Goal: Task Accomplishment & Management: Complete application form

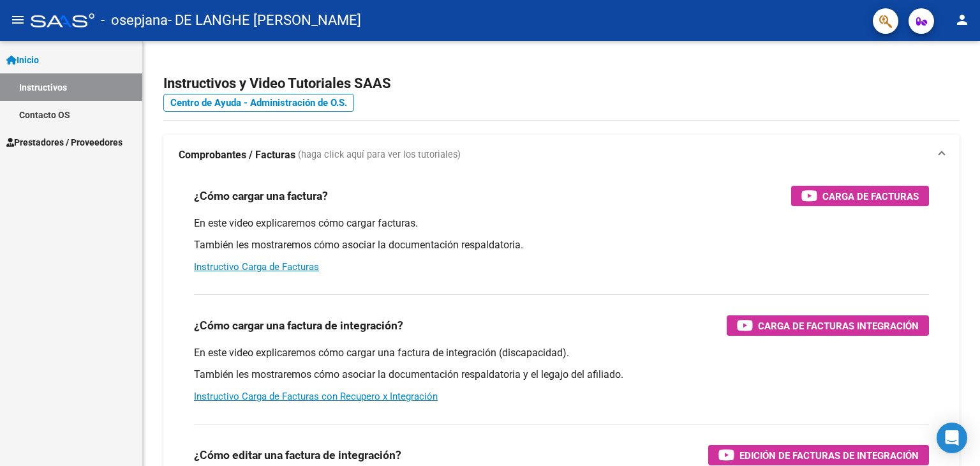
click at [43, 142] on span "Prestadores / Proveedores" at bounding box center [64, 142] width 116 height 14
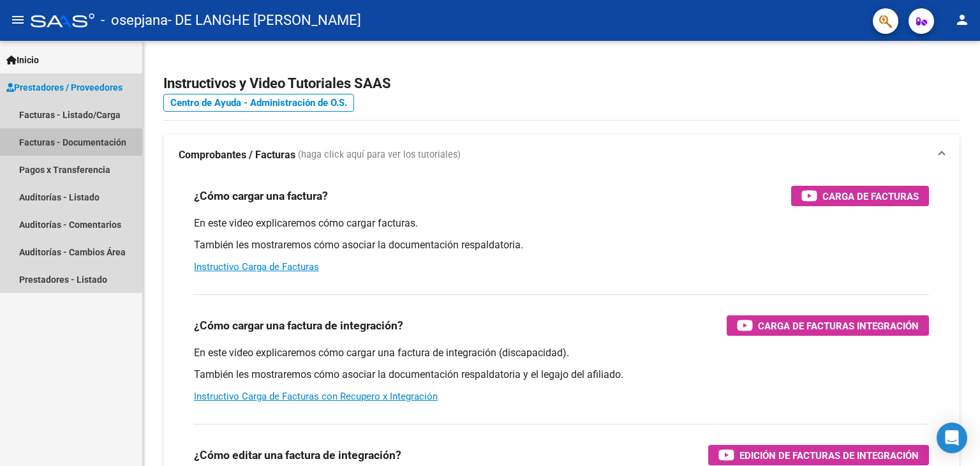
click at [43, 142] on link "Facturas - Documentación" at bounding box center [71, 141] width 142 height 27
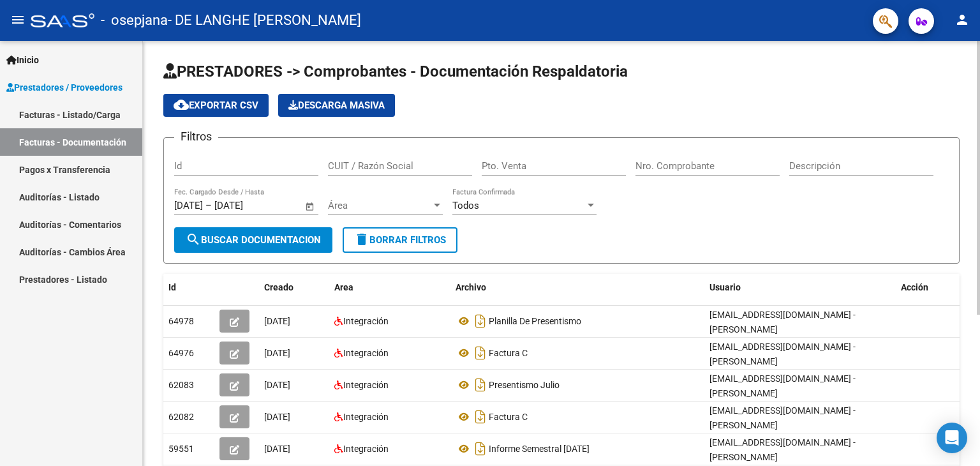
scroll to position [234, 0]
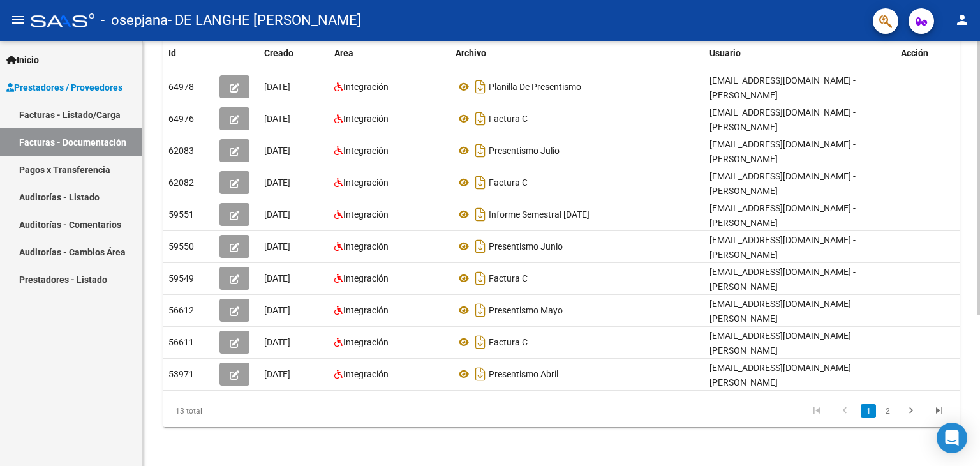
click at [979, 441] on div at bounding box center [978, 253] width 3 height 425
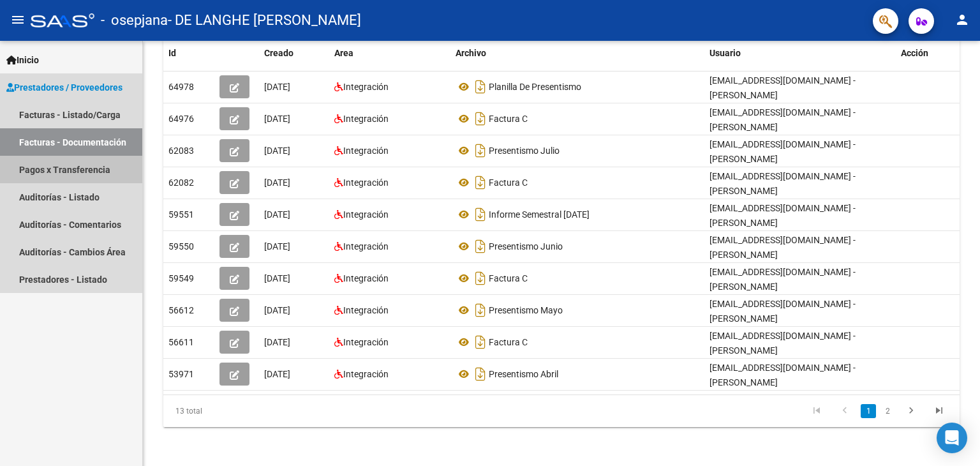
click at [77, 167] on link "Pagos x Transferencia" at bounding box center [71, 169] width 142 height 27
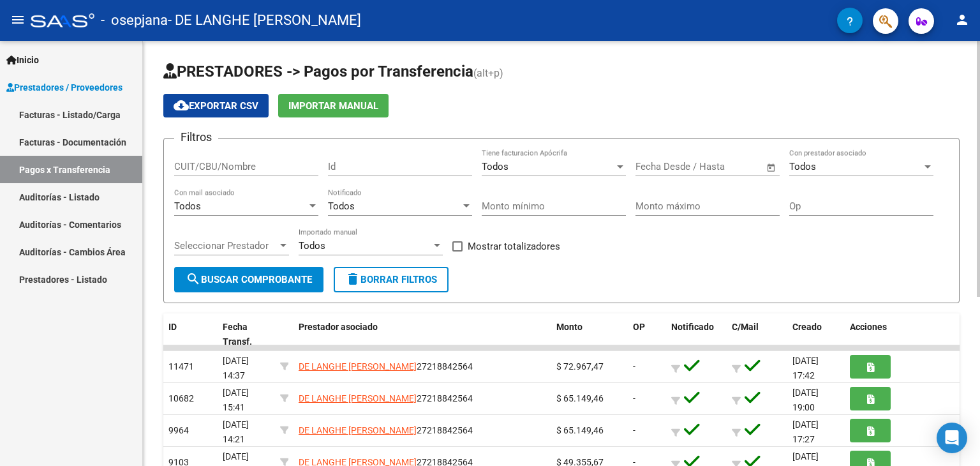
click at [968, 458] on div "PRESTADORES -> Pagos por Transferencia (alt+p) cloud_download Exportar CSV Impo…" at bounding box center [561, 394] width 837 height 706
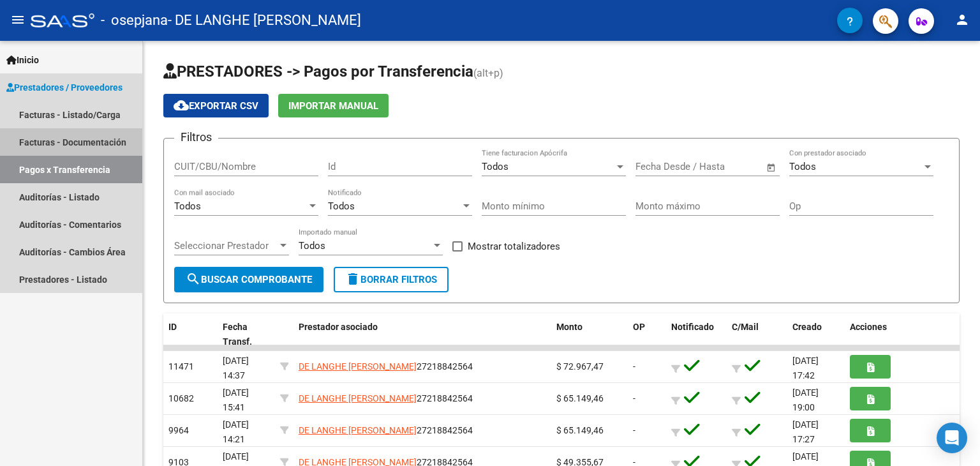
click at [70, 133] on link "Facturas - Documentación" at bounding box center [71, 141] width 142 height 27
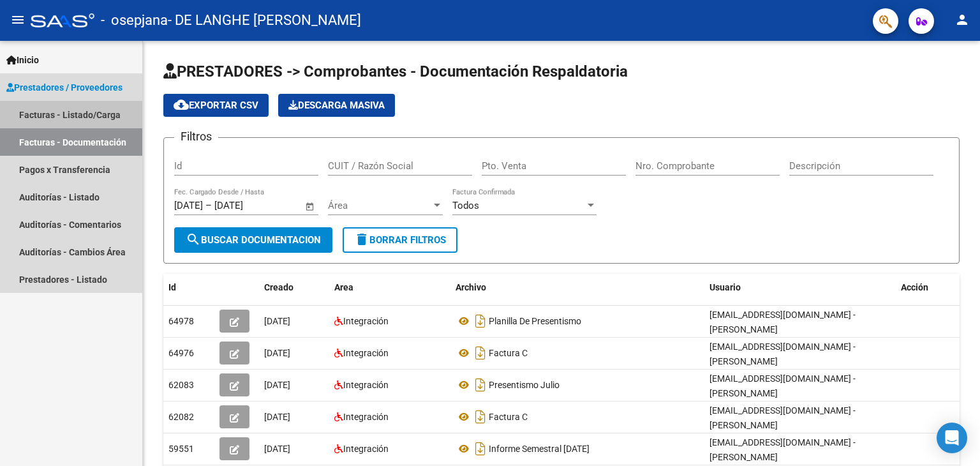
click at [77, 110] on link "Facturas - Listado/Carga" at bounding box center [71, 114] width 142 height 27
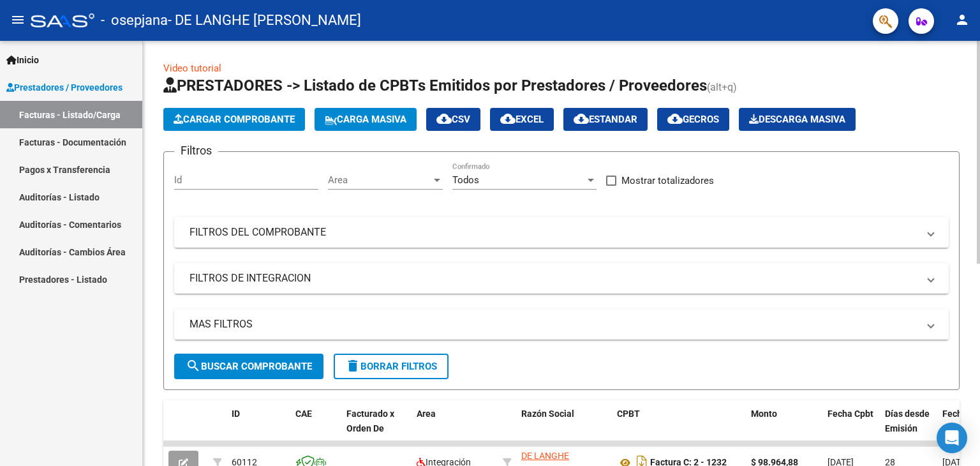
click at [972, 457] on div "Video tutorial PRESTADORES -> Listado de CPBTs Emitidos por Prestadores / Prove…" at bounding box center [561, 442] width 837 height 802
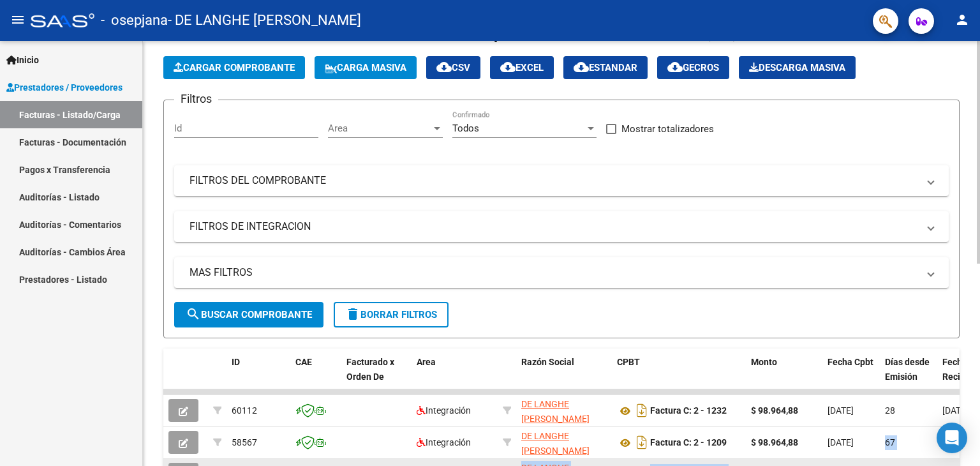
scroll to position [74, 0]
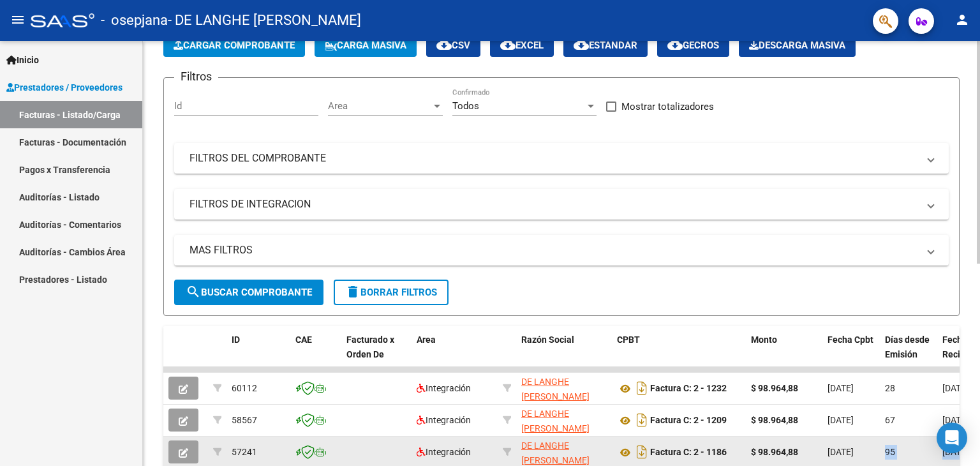
drag, startPoint x: 972, startPoint y: 457, endPoint x: 887, endPoint y: 444, distance: 85.9
click at [887, 444] on div "Video tutorial PRESTADORES -> Listado de CPBTs Emitidos por Prestadores / Prove…" at bounding box center [561, 368] width 837 height 802
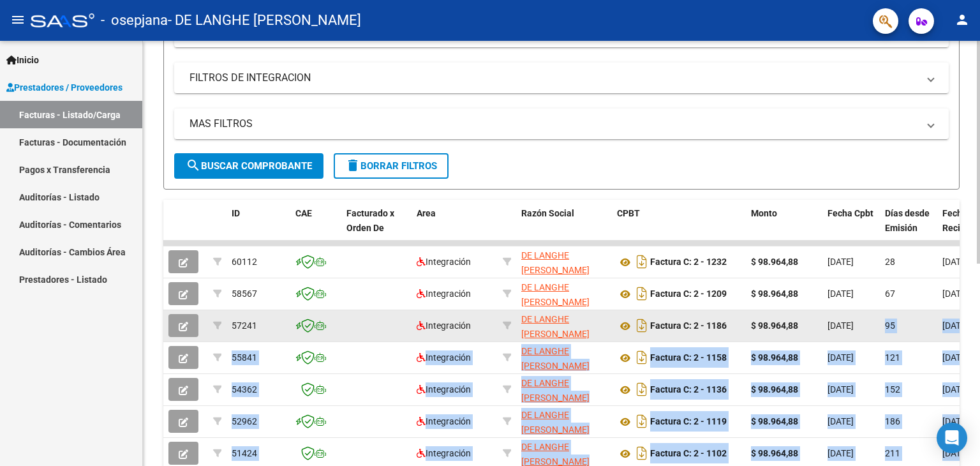
scroll to position [202, 0]
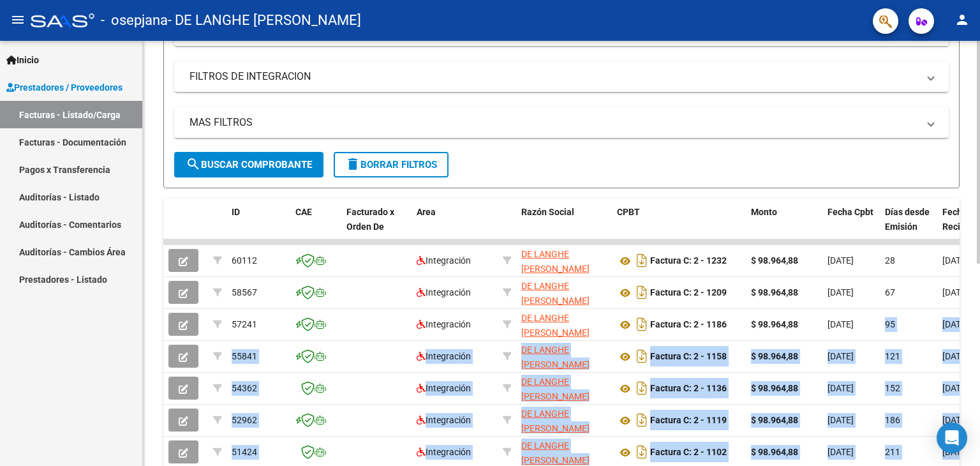
click at [967, 266] on div "Video tutorial PRESTADORES -> Listado de CPBTs Emitidos por Prestadores / Prove…" at bounding box center [561, 240] width 837 height 802
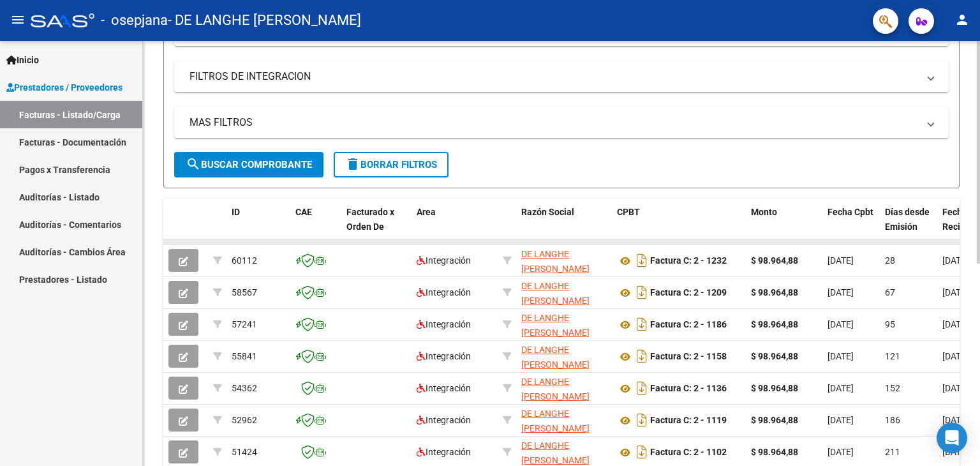
click at [952, 239] on datatable-body-cell at bounding box center [965, 241] width 57 height 5
click at [971, 424] on div "Video tutorial PRESTADORES -> Listado de CPBTs Emitidos por Prestadores / Prove…" at bounding box center [561, 240] width 837 height 802
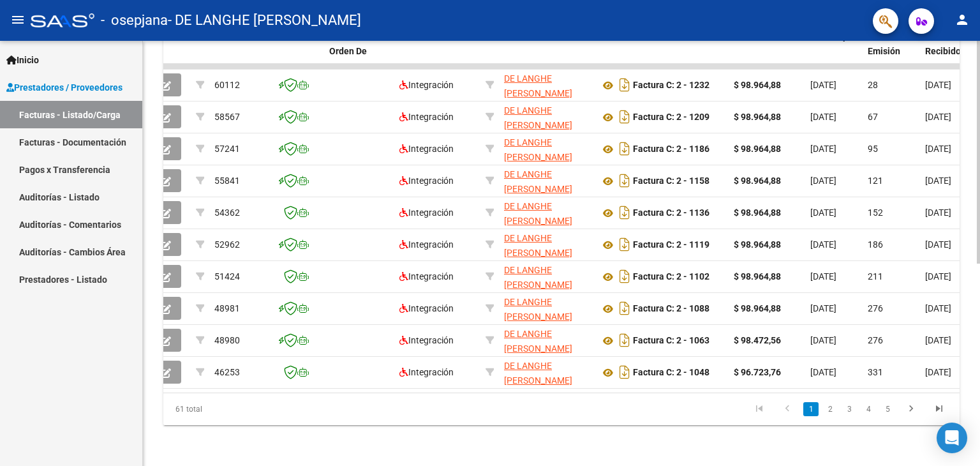
scroll to position [0, 0]
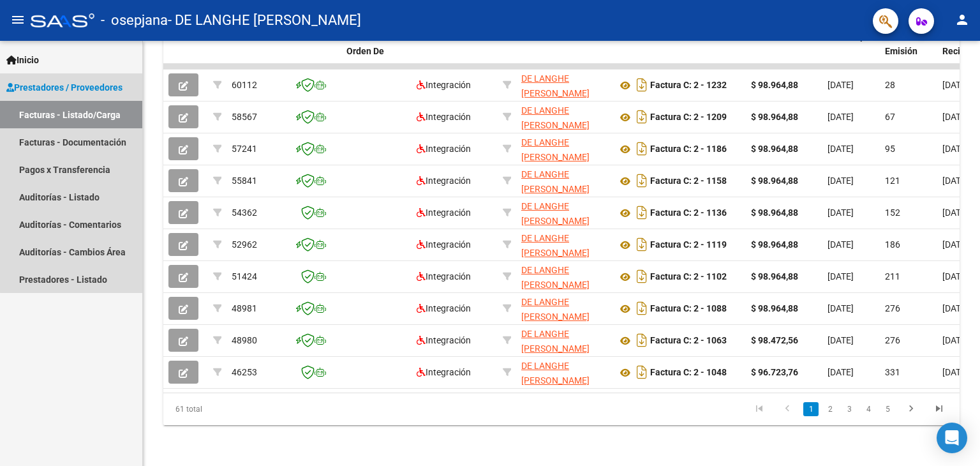
click at [102, 108] on link "Facturas - Listado/Carga" at bounding box center [71, 114] width 142 height 27
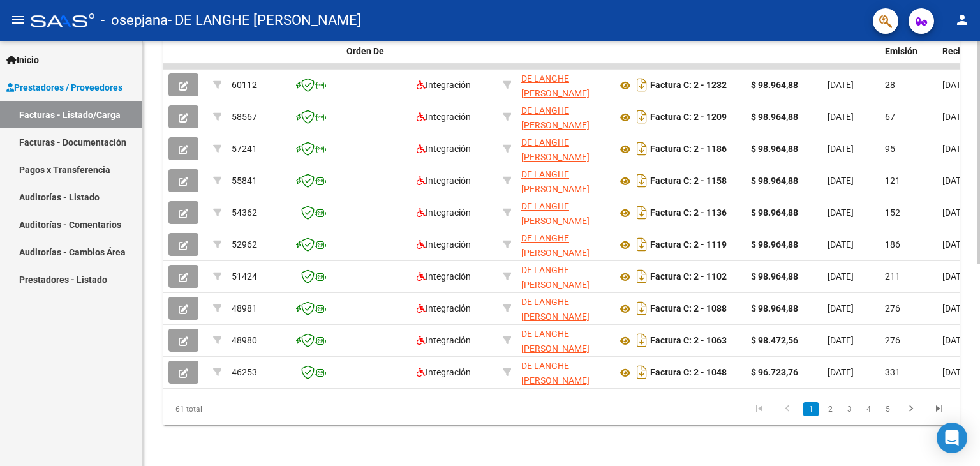
click at [969, 55] on div "Video tutorial PRESTADORES -> Listado de CPBTs Emitidos por Prestadores / Prove…" at bounding box center [561, 65] width 837 height 802
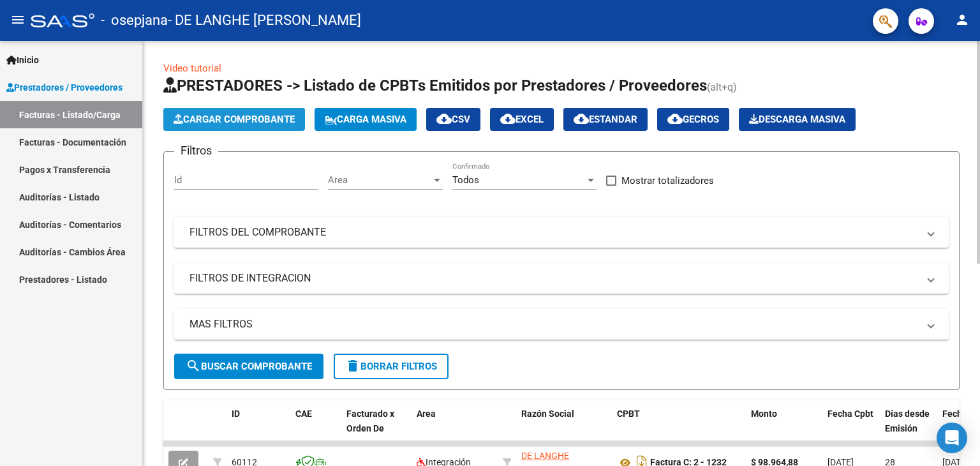
click at [263, 115] on span "Cargar Comprobante" at bounding box center [234, 119] width 121 height 11
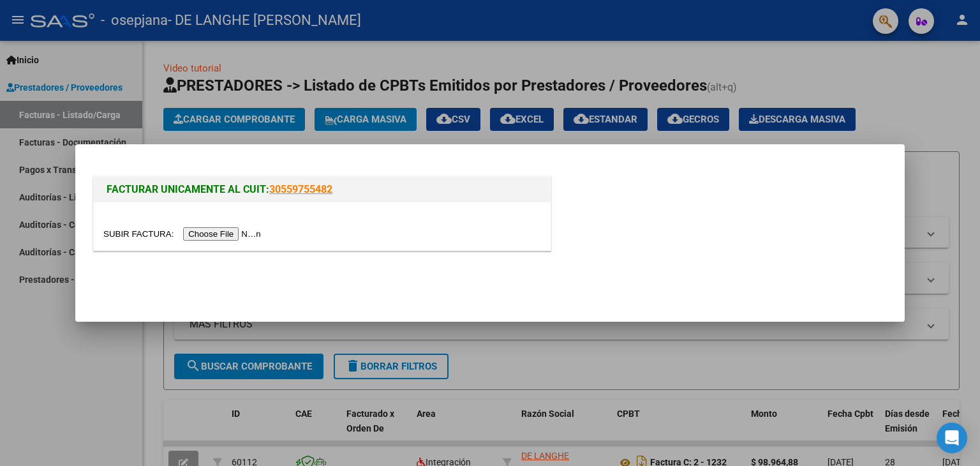
click at [212, 237] on input "file" at bounding box center [183, 233] width 161 height 13
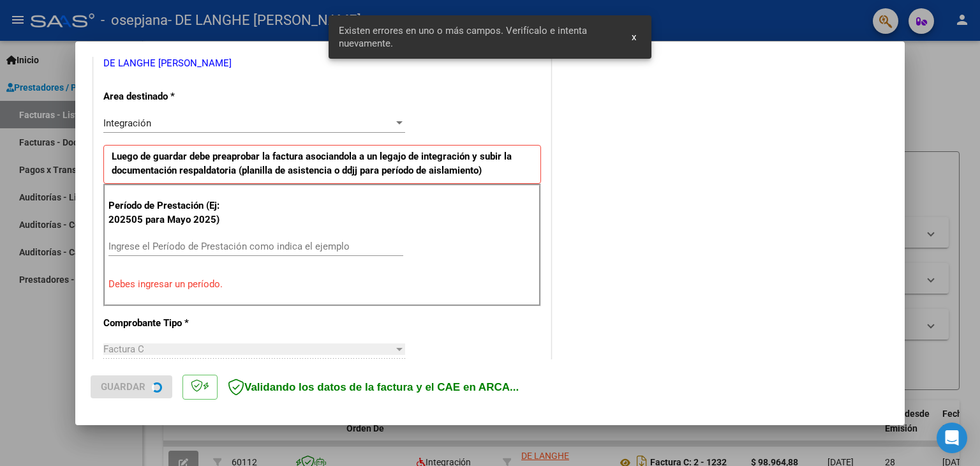
scroll to position [292, 0]
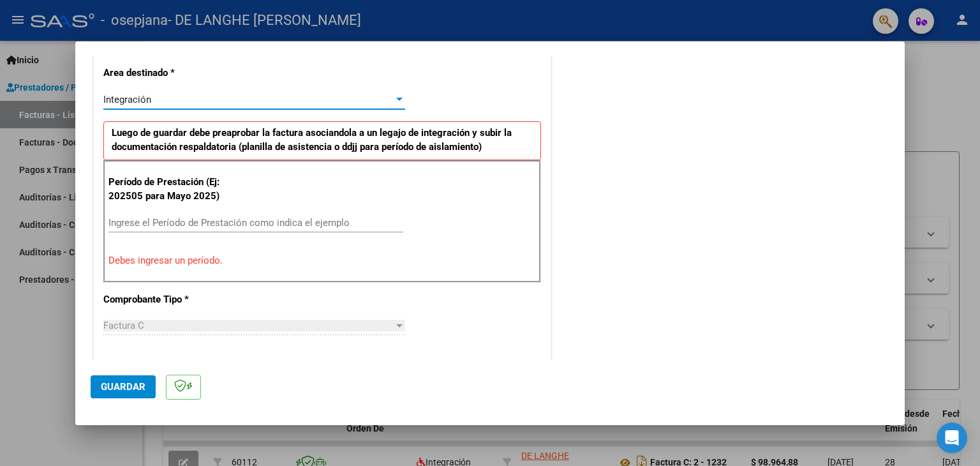
click at [195, 96] on div "Integración" at bounding box center [248, 99] width 290 height 11
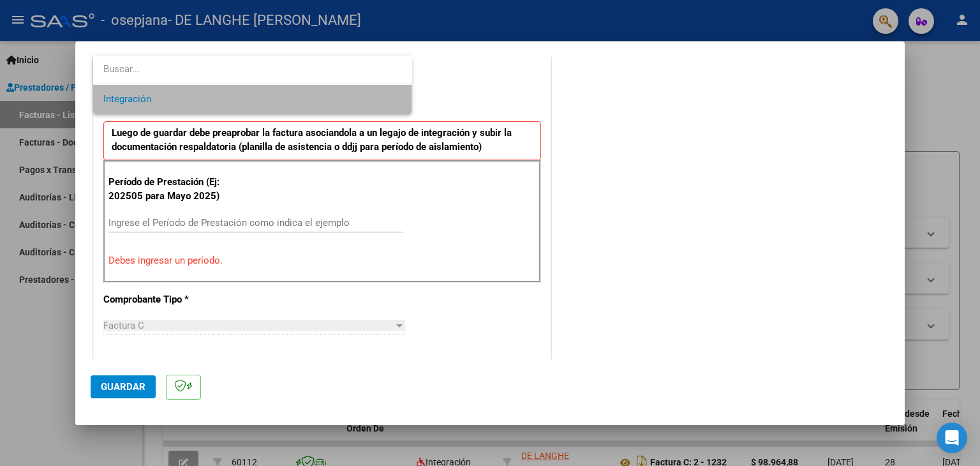
click at [195, 96] on span "Integración" at bounding box center [252, 99] width 299 height 29
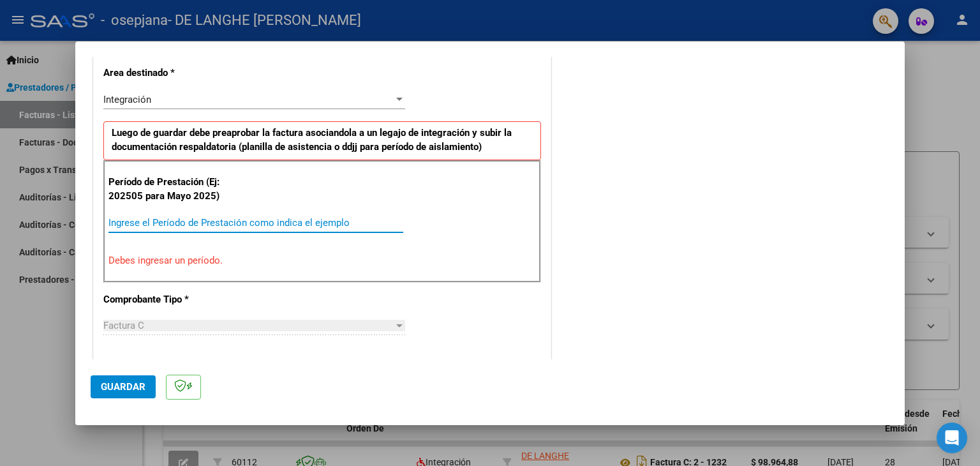
click at [219, 217] on input "Ingrese el Período de Prestación como indica el ejemplo" at bounding box center [255, 222] width 295 height 11
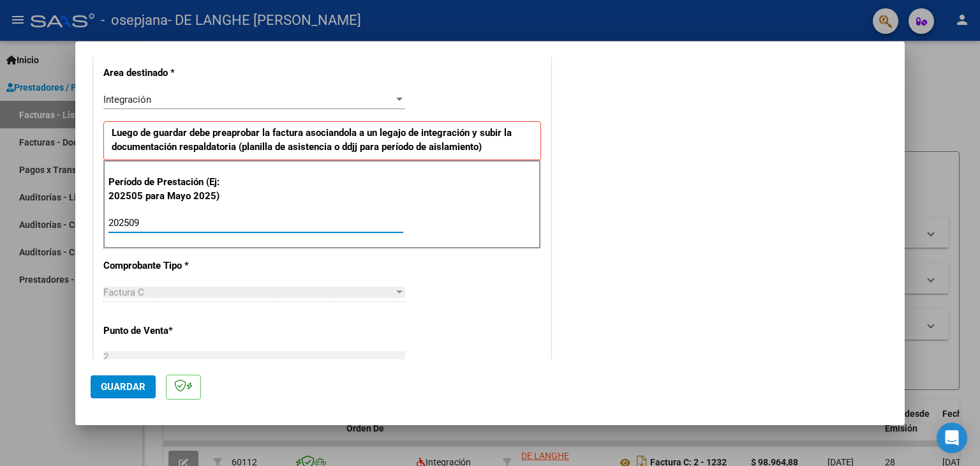
type input "202509"
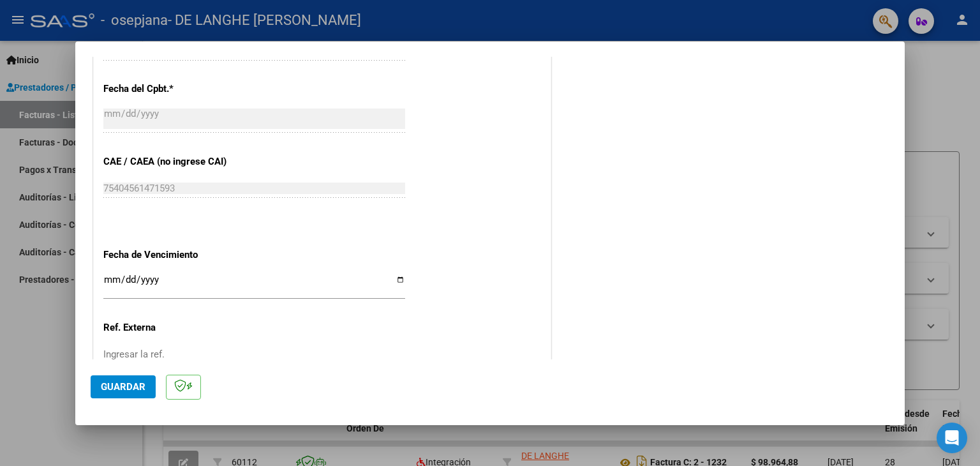
scroll to position [734, 0]
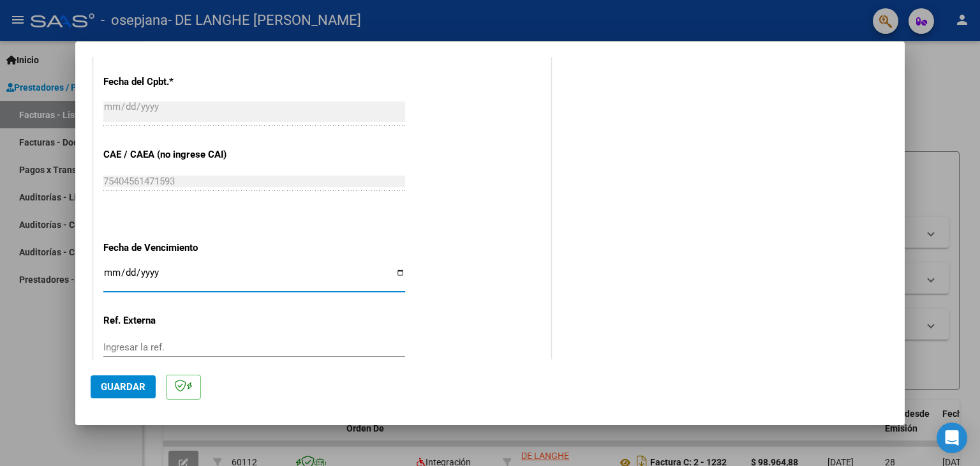
click at [397, 272] on input "Ingresar la fecha" at bounding box center [254, 277] width 302 height 20
type input "[DATE]"
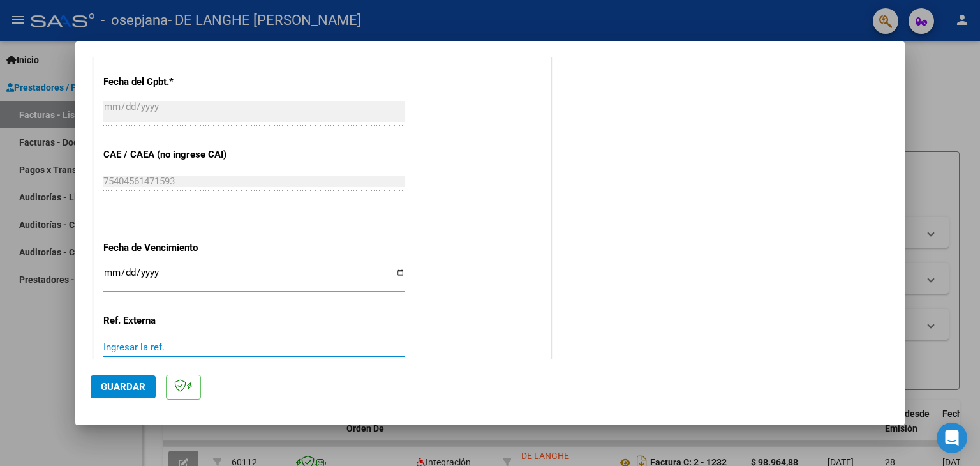
click at [350, 348] on input "Ingresar la ref." at bounding box center [254, 346] width 302 height 11
type input "8"
click at [128, 388] on span "Guardar" at bounding box center [123, 386] width 45 height 11
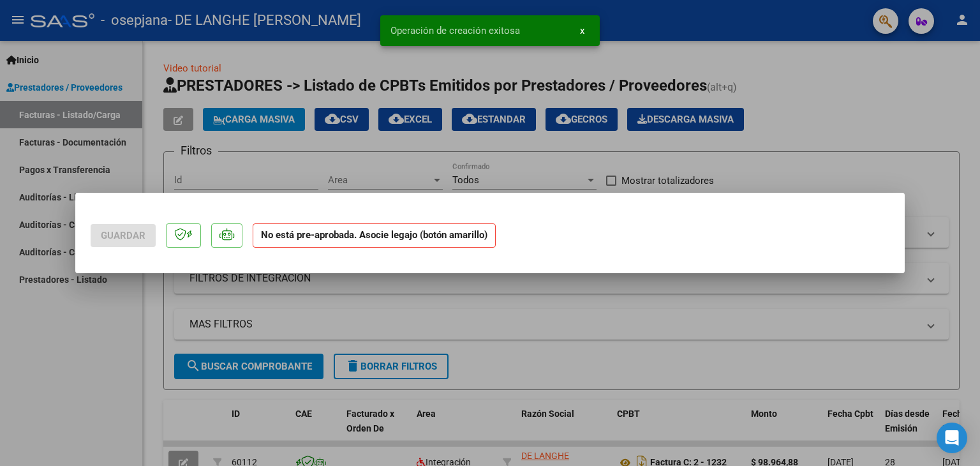
scroll to position [0, 0]
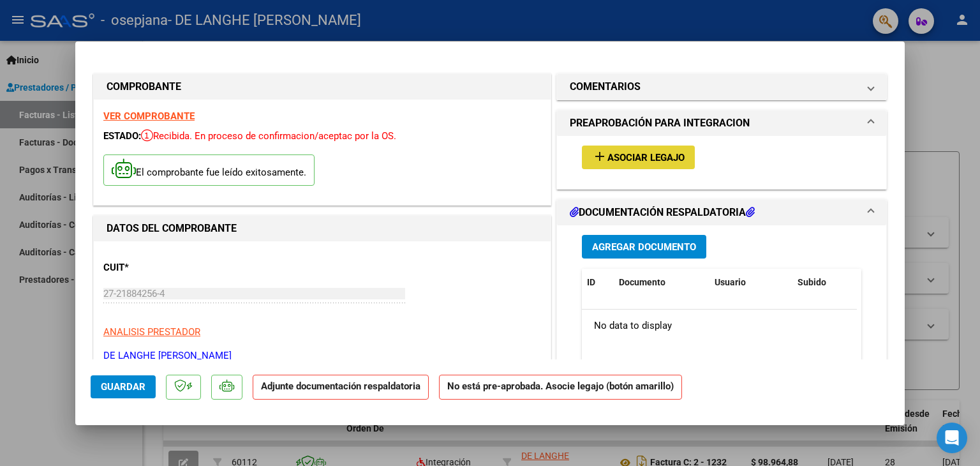
click at [618, 152] on span "Asociar Legajo" at bounding box center [645, 157] width 77 height 11
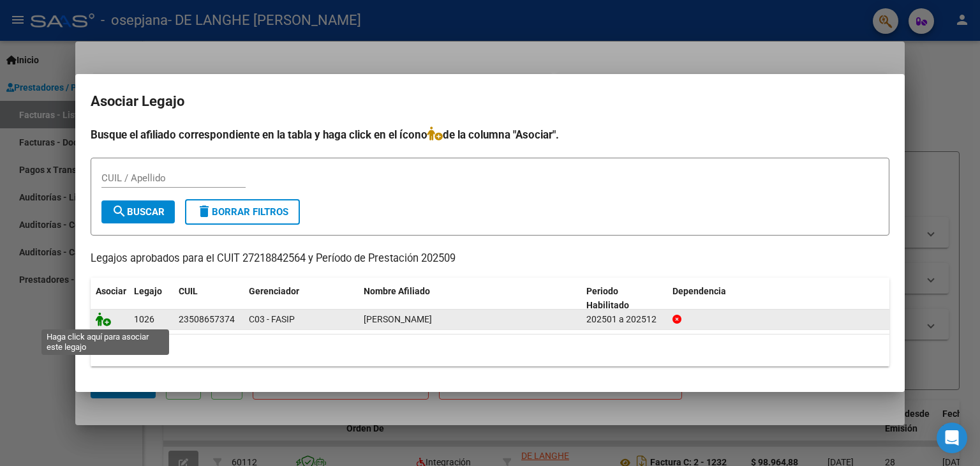
click at [103, 320] on icon at bounding box center [103, 319] width 15 height 14
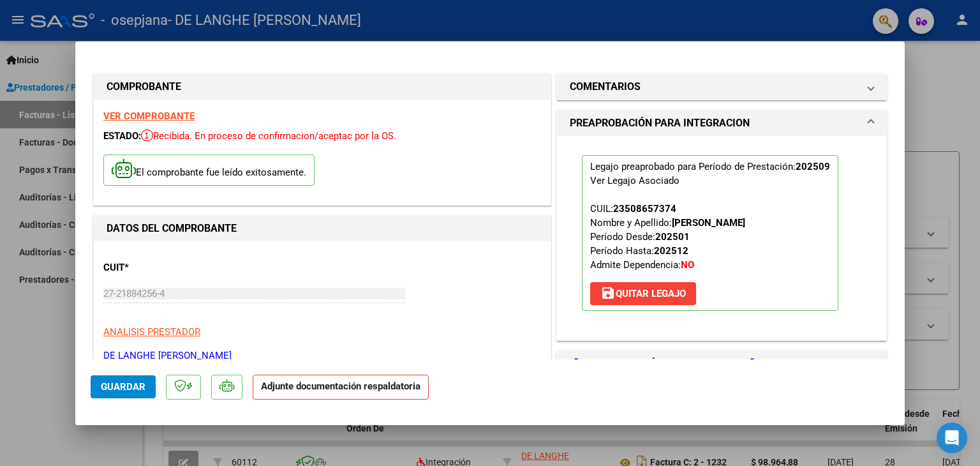
click at [362, 390] on strong "Adjunte documentación respaldatoria" at bounding box center [340, 385] width 159 height 11
click at [616, 364] on mat-dialog-actions "Guardar Adjunte documentación respaldatoria" at bounding box center [490, 384] width 799 height 50
click at [114, 387] on span "Guardar" at bounding box center [123, 386] width 45 height 11
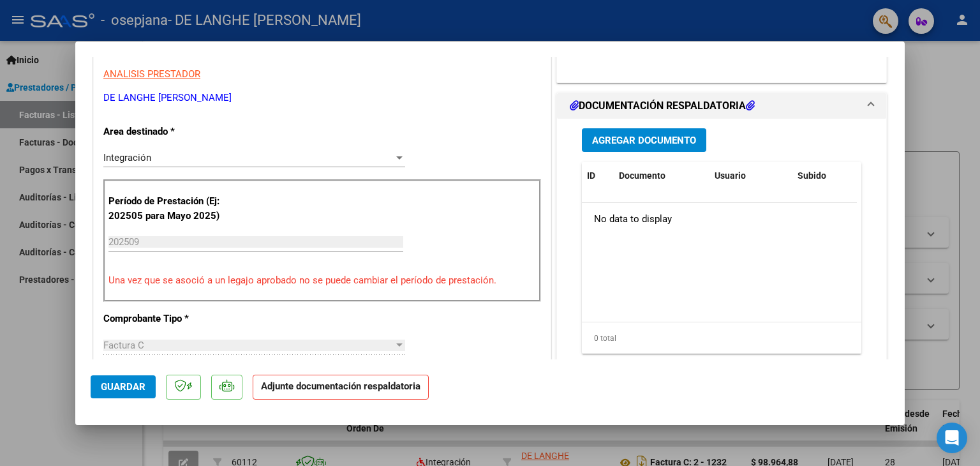
scroll to position [255, 0]
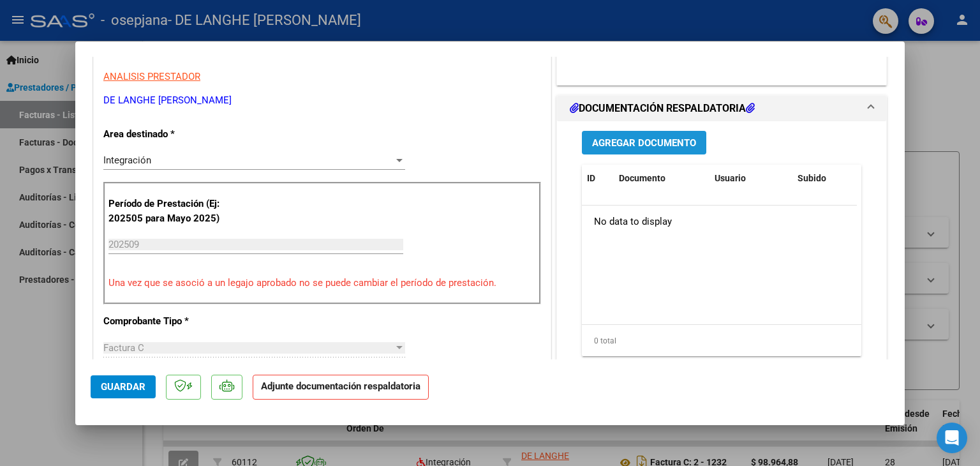
click at [674, 138] on span "Agregar Documento" at bounding box center [644, 142] width 104 height 11
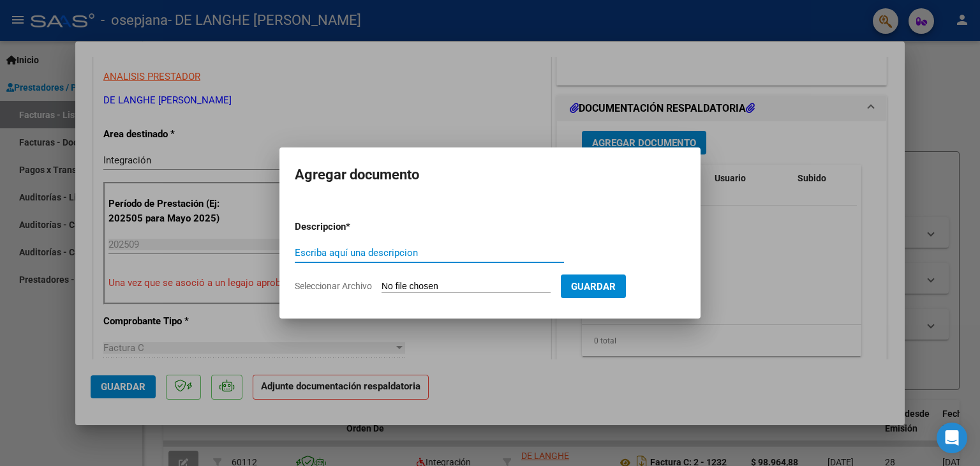
click at [674, 138] on div at bounding box center [490, 233] width 980 height 466
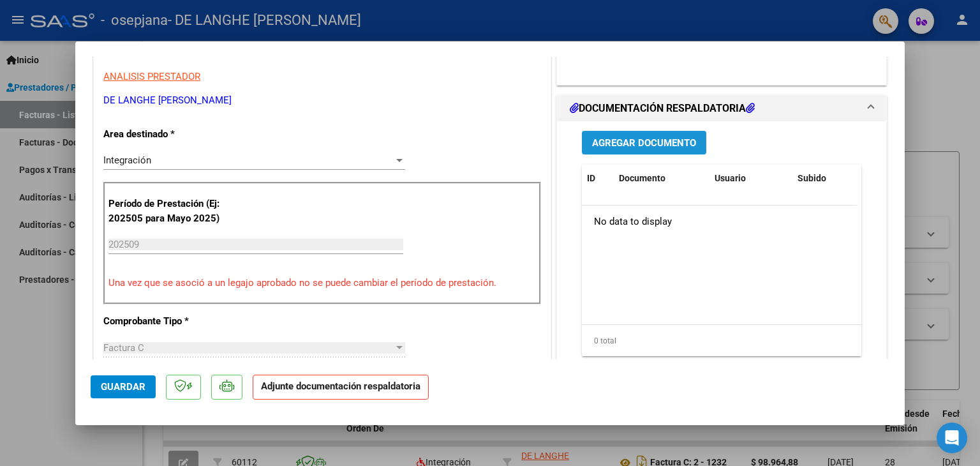
click at [674, 138] on span "Agregar Documento" at bounding box center [644, 142] width 104 height 11
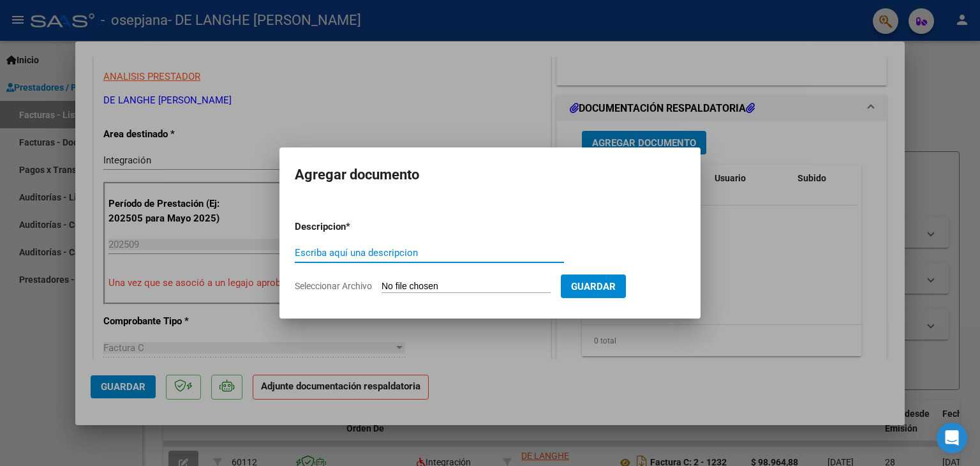
click at [397, 256] on input "Escriba aquí una descripcion" at bounding box center [429, 252] width 269 height 11
type input "presentismo septiembre"
click at [398, 288] on input "Seleccionar Archivo" at bounding box center [466, 287] width 169 height 12
type input "C:\fakepath\presentismo [PERSON_NAME] septiembre.pdf"
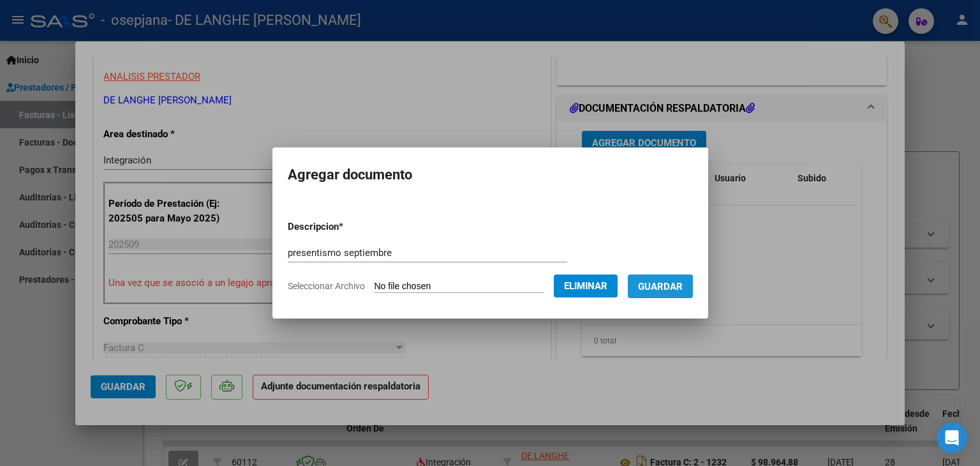
click at [671, 287] on span "Guardar" at bounding box center [660, 286] width 45 height 11
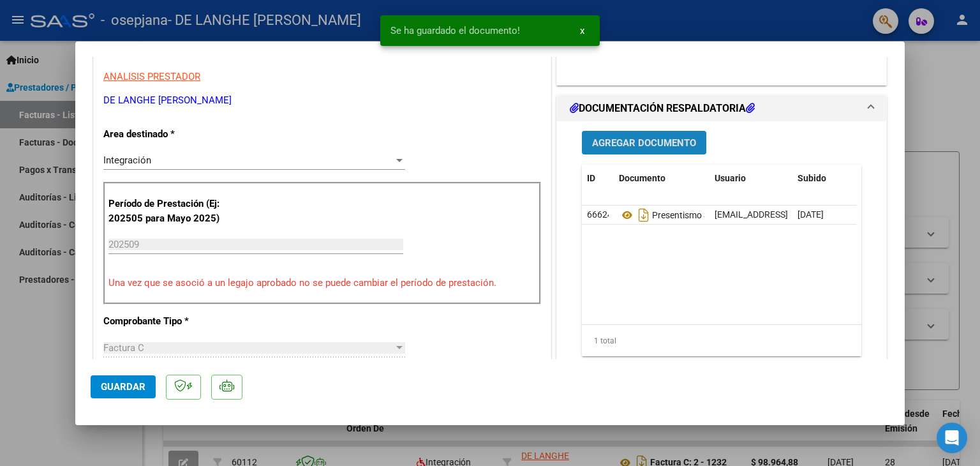
click at [620, 138] on span "Agregar Documento" at bounding box center [644, 142] width 104 height 11
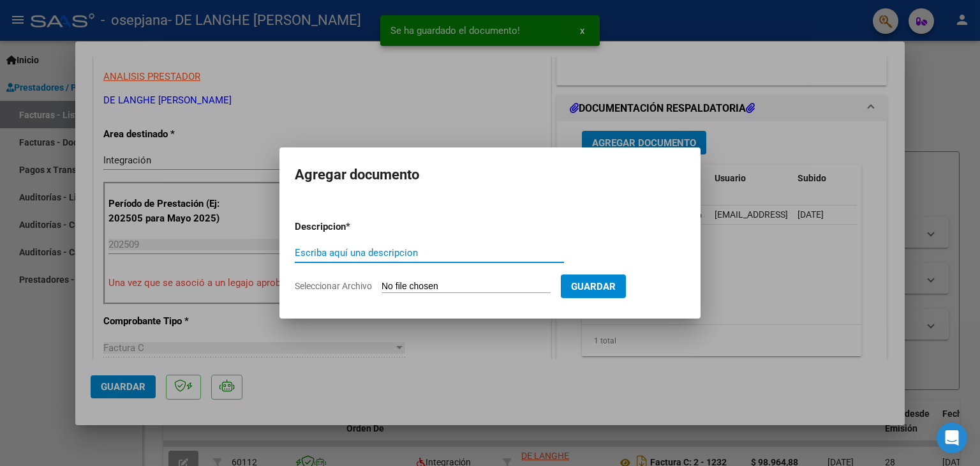
click at [620, 138] on div at bounding box center [490, 233] width 980 height 466
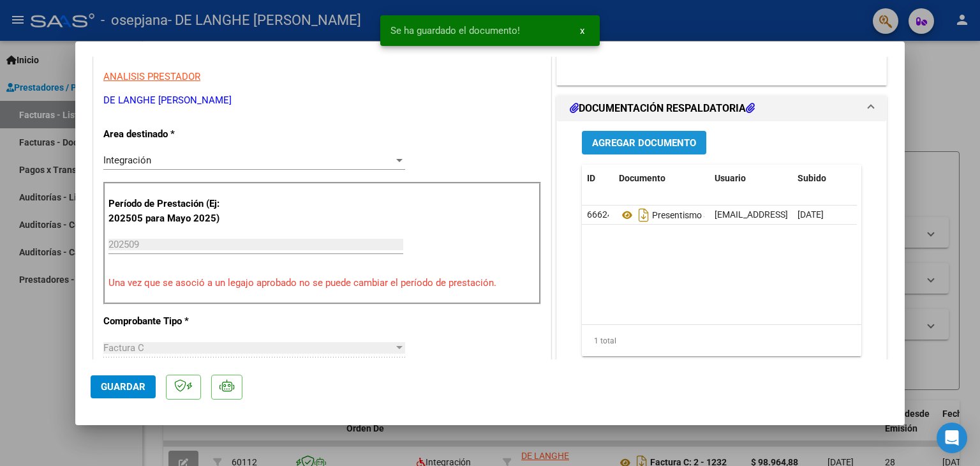
click at [620, 138] on span "Agregar Documento" at bounding box center [644, 142] width 104 height 11
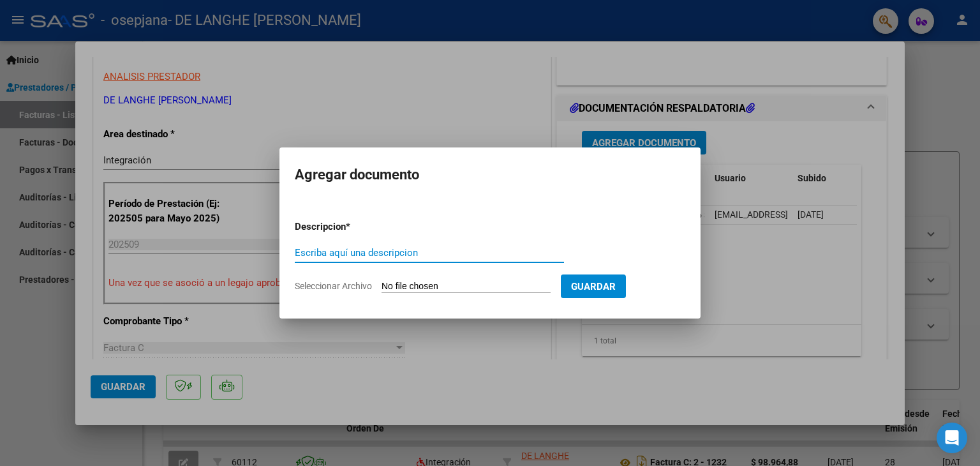
click at [367, 254] on input "Escriba aquí una descripcion" at bounding box center [429, 252] width 269 height 11
type input "factura c"
click at [416, 285] on input "Seleccionar Archivo" at bounding box center [466, 287] width 169 height 12
type input "C:\fakepath\27218842564_011_00002_00001247.pdf"
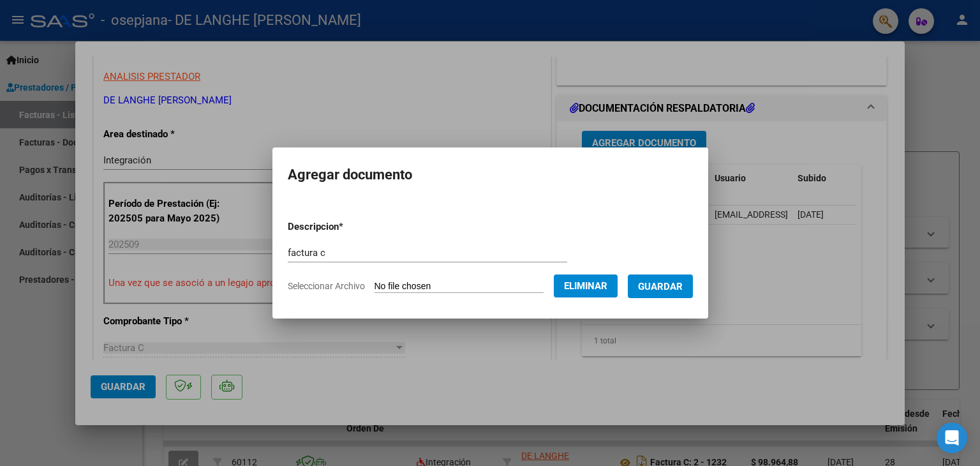
click at [648, 277] on button "Guardar" at bounding box center [660, 286] width 65 height 24
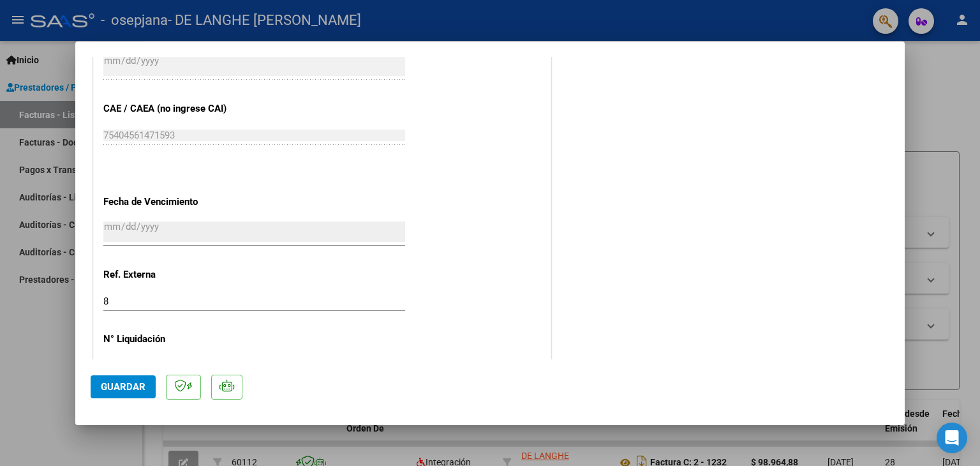
scroll to position [838, 0]
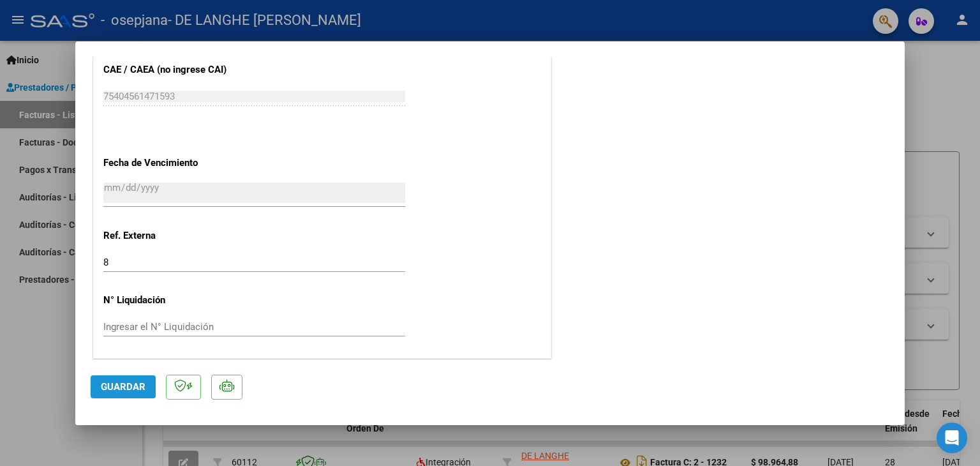
click at [117, 392] on span "Guardar" at bounding box center [123, 386] width 45 height 11
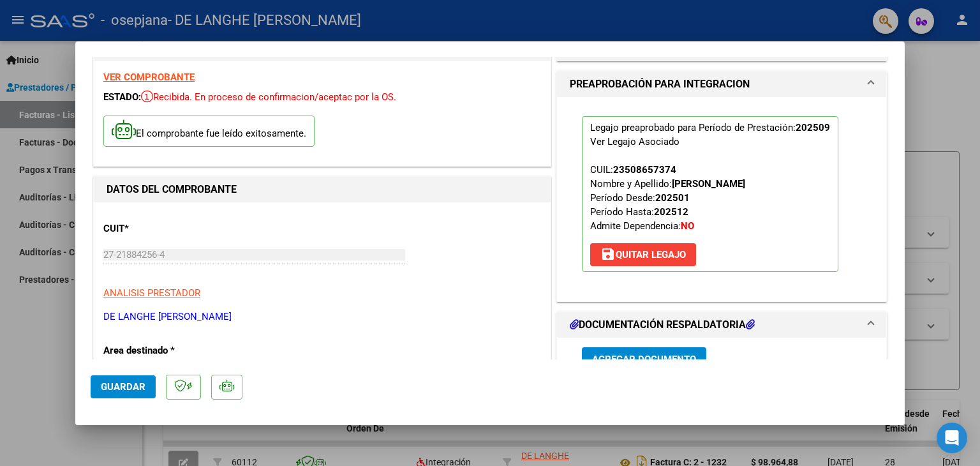
scroll to position [0, 0]
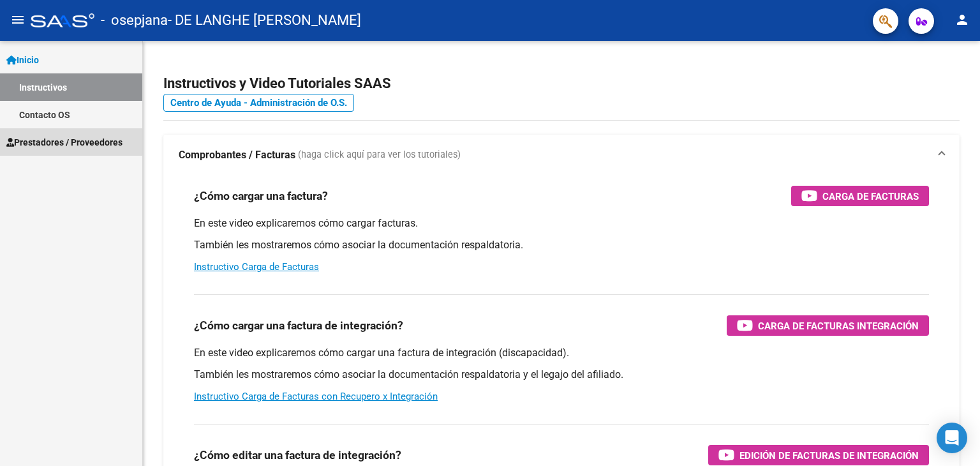
click at [118, 138] on span "Prestadores / Proveedores" at bounding box center [64, 142] width 116 height 14
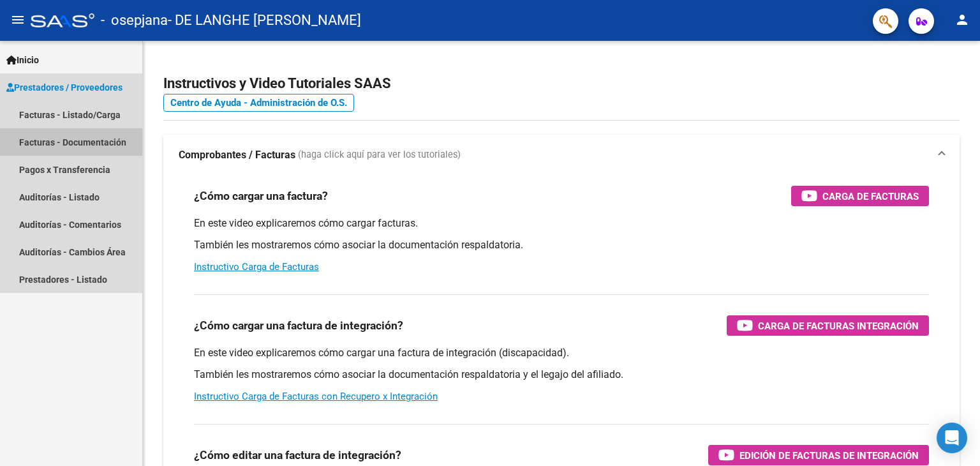
click at [94, 137] on link "Facturas - Documentación" at bounding box center [71, 141] width 142 height 27
